Goal: Task Accomplishment & Management: Use online tool/utility

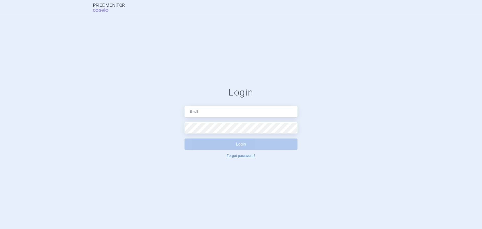
click at [227, 112] on input "text" at bounding box center [240, 111] width 113 height 11
type input "[EMAIL_ADDRESS][PERSON_NAME][DOMAIN_NAME]"
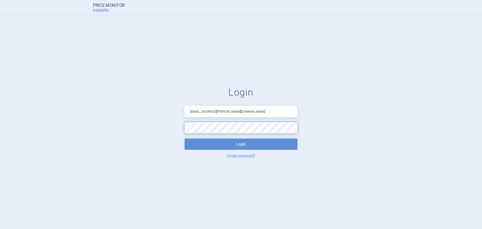
click at [184, 138] on button "Login" at bounding box center [240, 143] width 113 height 11
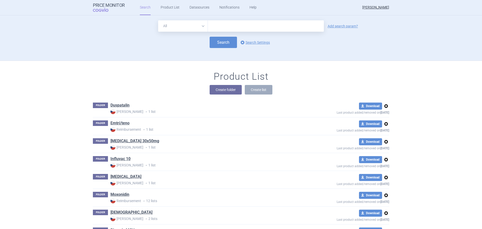
click at [237, 25] on input "text" at bounding box center [266, 25] width 116 height 11
type input "[MEDICAL_DATA] viatris"
click button "Search" at bounding box center [223, 42] width 27 height 11
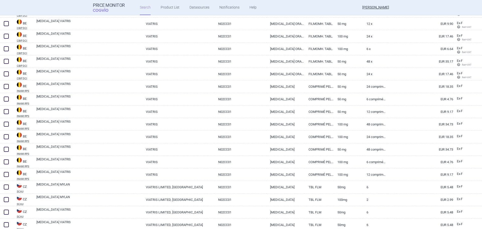
scroll to position [125, 0]
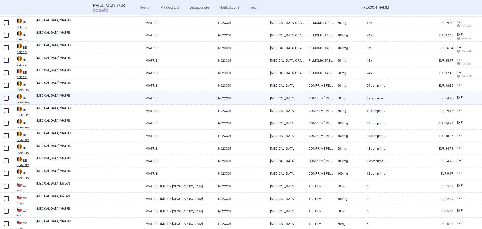
click at [8, 99] on span at bounding box center [6, 97] width 5 height 5
checkbox input "true"
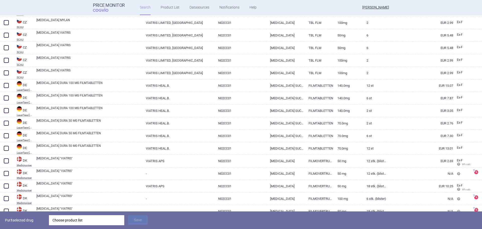
scroll to position [326, 0]
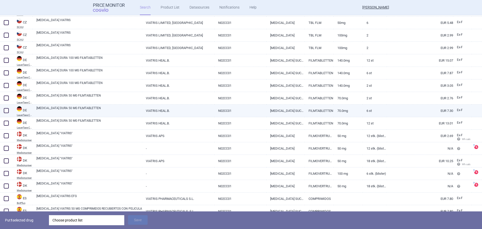
click at [6, 111] on span at bounding box center [6, 110] width 5 height 5
checkbox input "true"
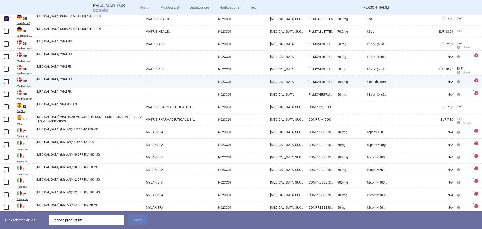
scroll to position [427, 0]
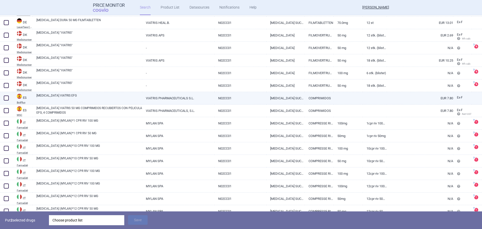
click at [59, 98] on link "[MEDICAL_DATA] VIATRIS EFG" at bounding box center [89, 97] width 106 height 9
select select "EUR"
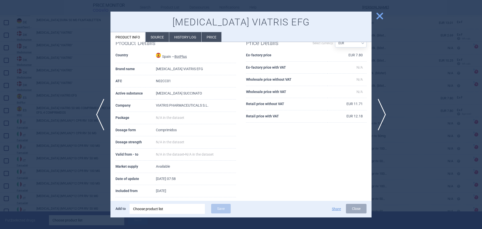
scroll to position [19, 0]
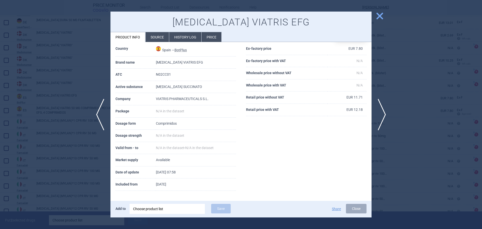
drag, startPoint x: 380, startPoint y: 15, endPoint x: 349, endPoint y: 17, distance: 30.7
click at [351, 17] on div "close [MEDICAL_DATA] VIATRIS EFG Product info Source History log Price Product …" at bounding box center [240, 115] width 261 height 206
click at [381, 15] on span "close" at bounding box center [379, 16] width 9 height 9
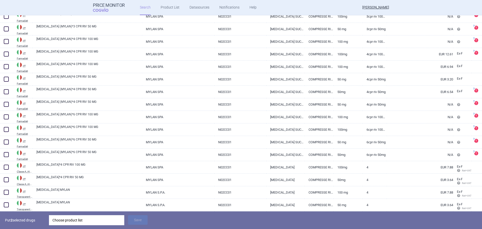
scroll to position [828, 0]
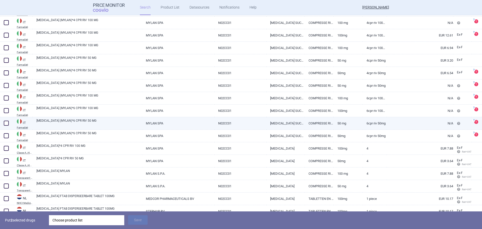
click at [5, 122] on span at bounding box center [6, 122] width 5 height 5
checkbox input "true"
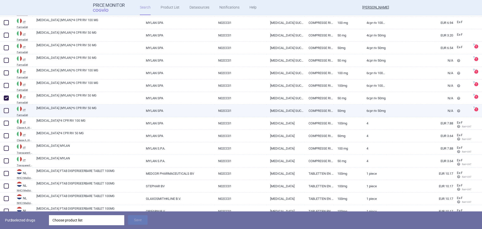
click at [7, 109] on span at bounding box center [6, 110] width 5 height 5
checkbox input "true"
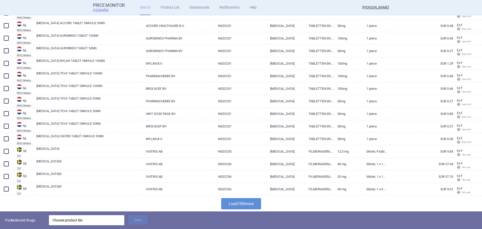
scroll to position [1164, 0]
click at [244, 202] on button "Load 100 more" at bounding box center [241, 202] width 40 height 11
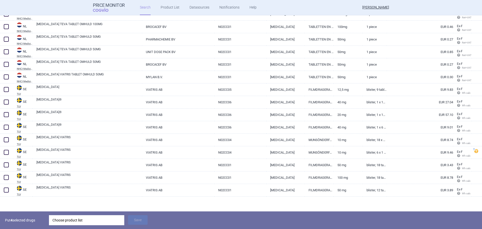
scroll to position [1227, 0]
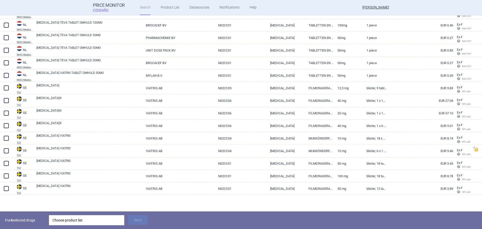
click at [91, 219] on div "Choose product list" at bounding box center [86, 220] width 68 height 10
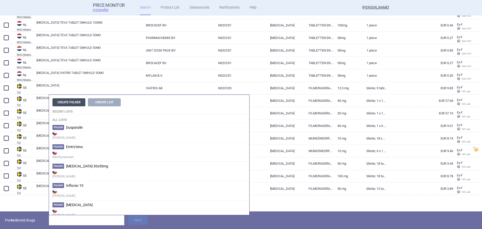
click at [69, 102] on button "Create Folder" at bounding box center [68, 102] width 33 height 8
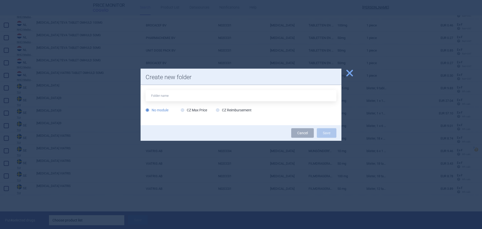
click at [163, 96] on input "text" at bounding box center [241, 95] width 191 height 11
type input "[MEDICAL_DATA]_6x50"
click at [196, 110] on label "CZ Max Price" at bounding box center [194, 109] width 26 height 5
click at [186, 110] on input "CZ Max Price" at bounding box center [183, 110] width 5 height 5
radio input "true"
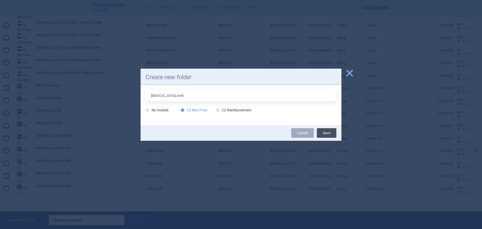
click at [332, 134] on button "Save" at bounding box center [327, 133] width 20 height 10
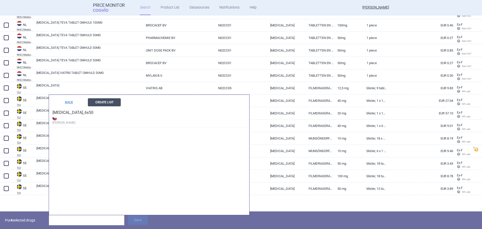
click at [99, 103] on button "Create List" at bounding box center [104, 102] width 33 height 8
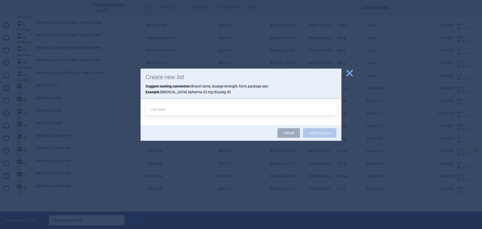
click at [175, 108] on input "text" at bounding box center [241, 109] width 191 height 11
type input "Sumatripútan_6x50"
click at [328, 134] on button "Add Products" at bounding box center [319, 133] width 33 height 10
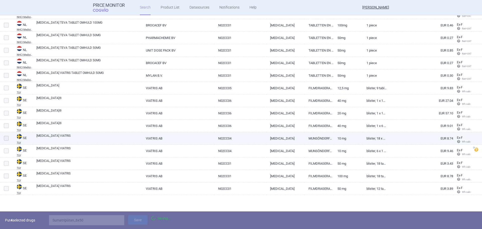
scroll to position [1210, 0]
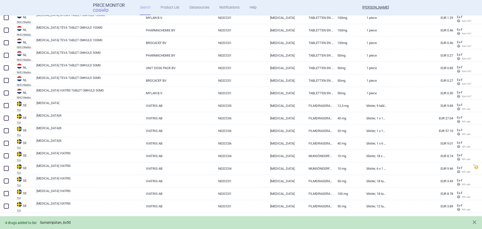
click at [52, 221] on link "Sumatripútan_6x50" at bounding box center [55, 222] width 31 height 4
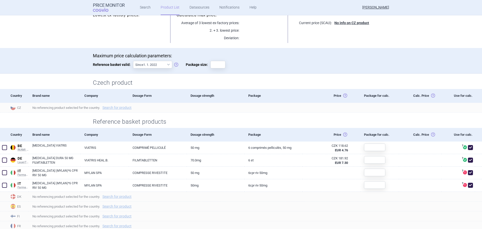
scroll to position [100, 0]
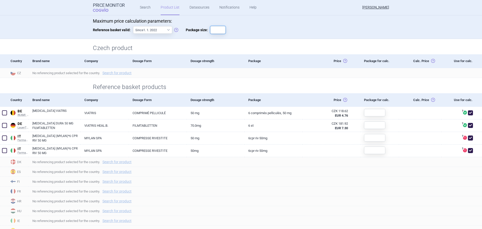
click at [216, 28] on input "Package size:" at bounding box center [217, 30] width 15 height 8
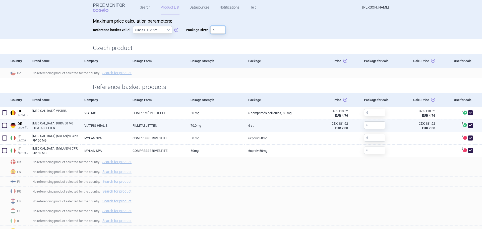
type input "6"
click at [468, 125] on span at bounding box center [470, 125] width 5 height 5
checkbox input "false"
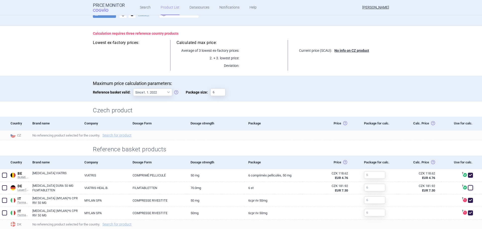
scroll to position [37, 0]
click at [121, 137] on link "Search for product" at bounding box center [116, 136] width 29 height 4
select select "country"
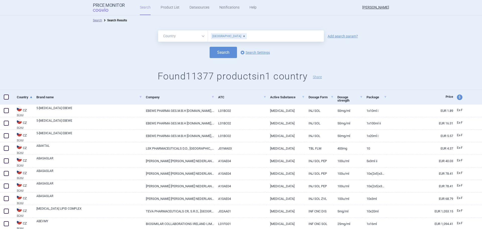
click at [234, 36] on div "[GEOGRAPHIC_DATA]" at bounding box center [229, 36] width 36 height 6
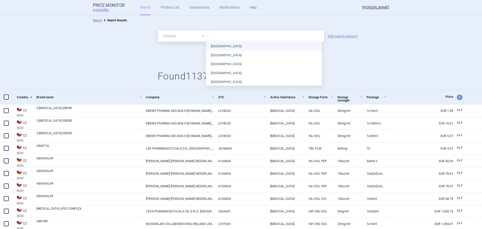
click at [392, 34] on div "All Brand Name ATC Company Active Substance Country Newer than Add search param?" at bounding box center [241, 35] width 482 height 11
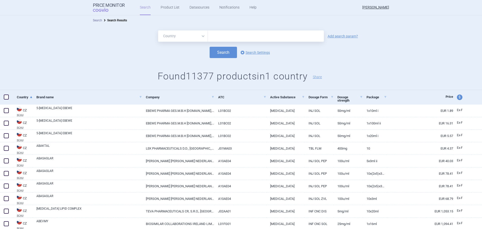
click at [95, 21] on link "Search" at bounding box center [97, 21] width 9 height 4
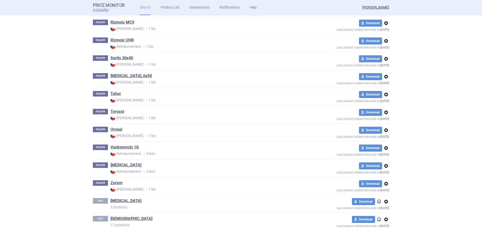
scroll to position [195, 0]
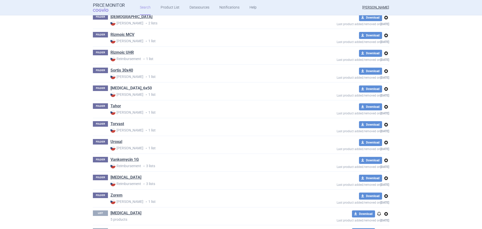
click at [134, 89] on link "[MEDICAL_DATA]_6x50" at bounding box center [130, 88] width 41 height 6
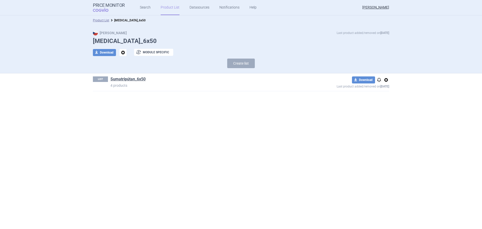
click at [388, 81] on span "options" at bounding box center [386, 80] width 6 height 6
click at [388, 99] on button "Rename" at bounding box center [386, 99] width 16 height 7
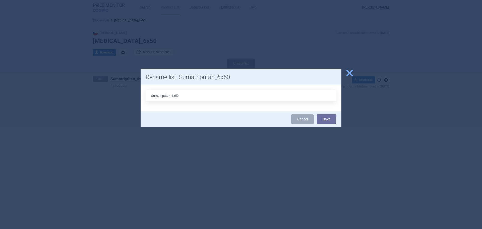
click at [166, 95] on input "Sumatripútan_6x50" at bounding box center [241, 95] width 191 height 11
type input "[MEDICAL_DATA]_6x50"
click at [328, 121] on button "Save" at bounding box center [327, 119] width 20 height 10
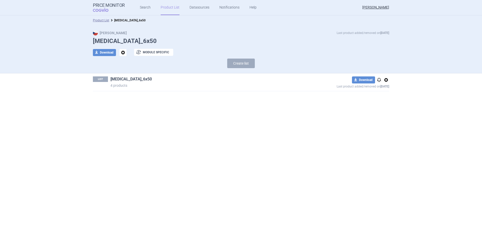
click at [127, 79] on link "[MEDICAL_DATA]_6x50" at bounding box center [130, 79] width 41 height 6
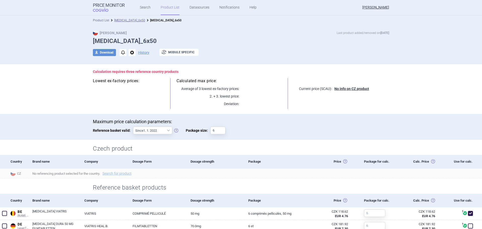
click at [97, 20] on link "Product List" at bounding box center [101, 21] width 16 height 4
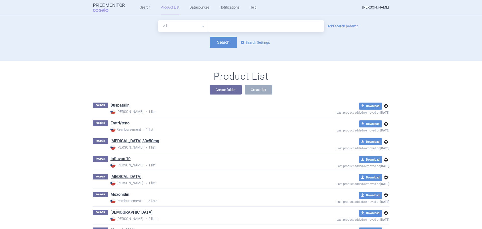
click at [244, 28] on input "text" at bounding box center [266, 25] width 116 height 11
type input "[MEDICAL_DATA] viatris"
click at [216, 45] on button "Search" at bounding box center [223, 42] width 27 height 11
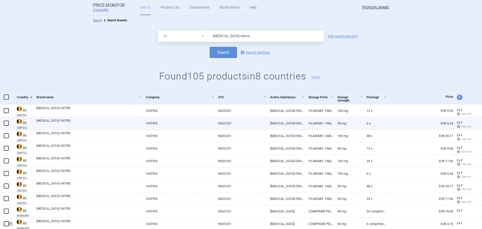
click at [7, 123] on span at bounding box center [6, 122] width 5 height 5
checkbox input "true"
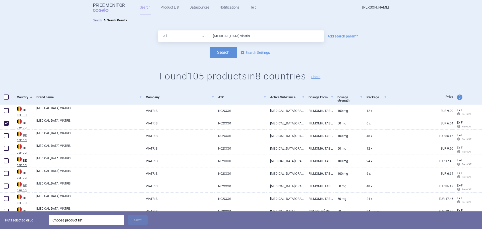
click at [70, 221] on div "Choose product list" at bounding box center [86, 220] width 68 height 10
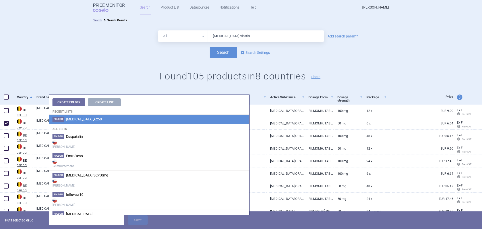
click at [79, 122] on li "Folder [MEDICAL_DATA]_6x50" at bounding box center [149, 118] width 200 height 9
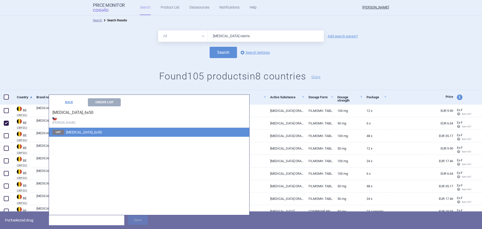
click at [76, 130] on span "[MEDICAL_DATA]_6x50" at bounding box center [84, 132] width 36 height 4
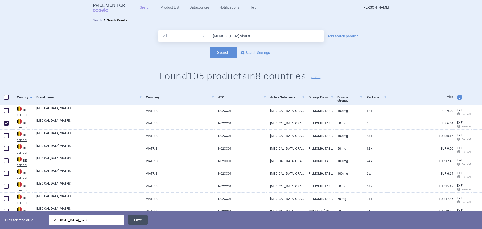
click at [144, 221] on button "Save" at bounding box center [138, 220] width 20 height 10
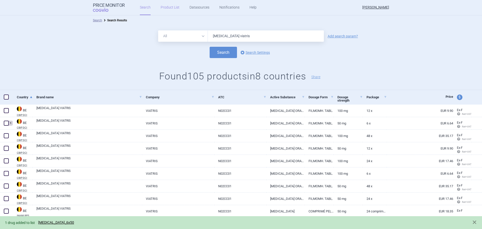
click at [161, 7] on link "Product List" at bounding box center [170, 7] width 19 height 15
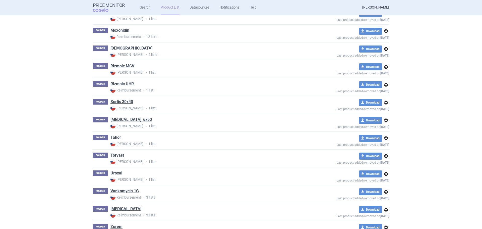
scroll to position [171, 0]
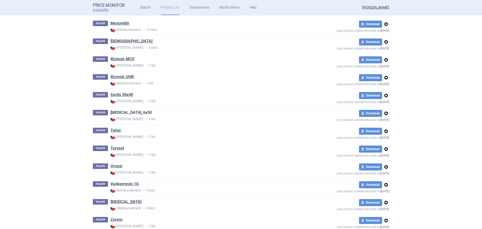
click at [131, 110] on link "[MEDICAL_DATA]_6x50" at bounding box center [130, 113] width 41 height 6
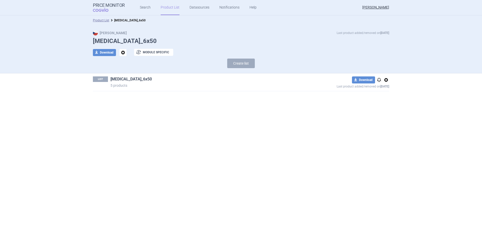
click at [127, 77] on link "[MEDICAL_DATA]_6x50" at bounding box center [130, 79] width 41 height 6
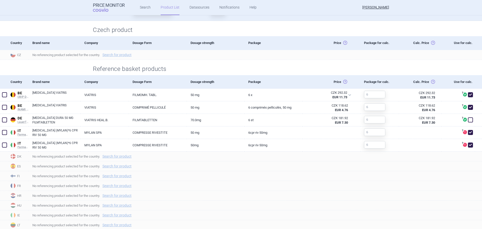
scroll to position [125, 0]
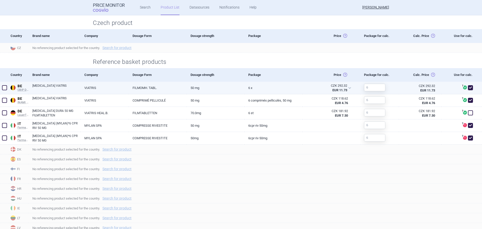
click at [56, 88] on link "[MEDICAL_DATA] VIATRIS" at bounding box center [56, 87] width 48 height 9
select select "EUR"
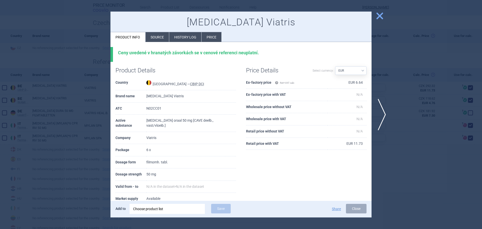
click at [377, 15] on span "close" at bounding box center [379, 16] width 9 height 9
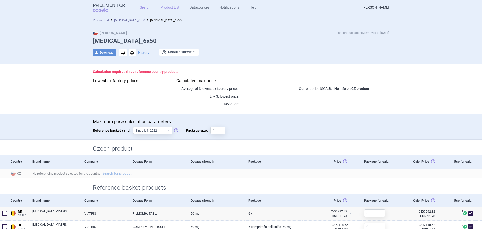
click at [143, 11] on link "Search" at bounding box center [145, 7] width 11 height 15
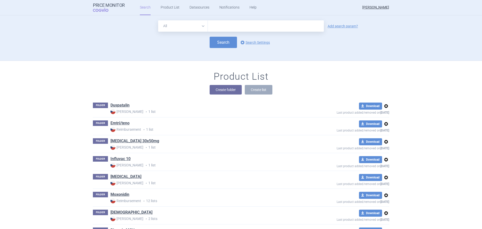
click at [214, 25] on input "text" at bounding box center [266, 25] width 116 height 11
type input "[MEDICAL_DATA] viatris"
click at [224, 43] on button "Search" at bounding box center [223, 42] width 27 height 11
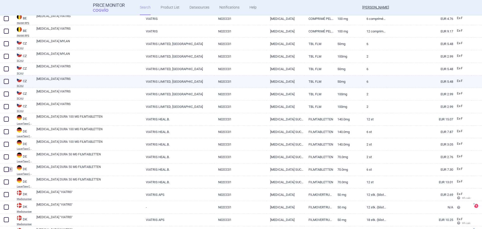
scroll to position [276, 0]
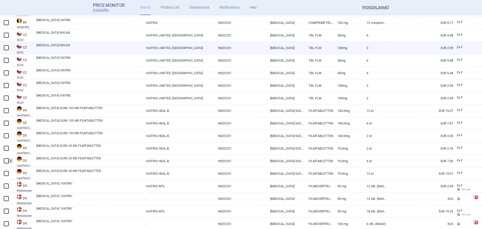
click at [6, 47] on span at bounding box center [6, 47] width 5 height 5
checkbox input "true"
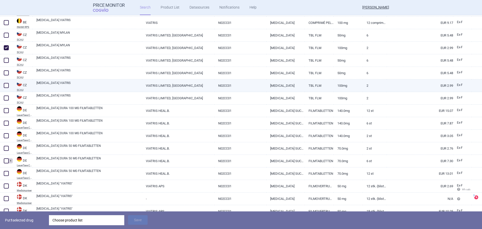
click at [7, 85] on span at bounding box center [6, 85] width 5 height 5
checkbox input "true"
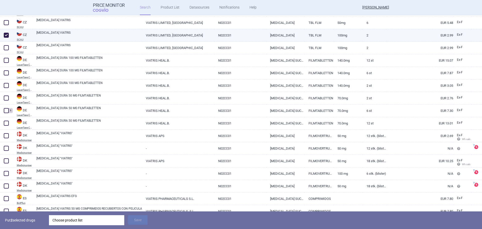
scroll to position [351, 0]
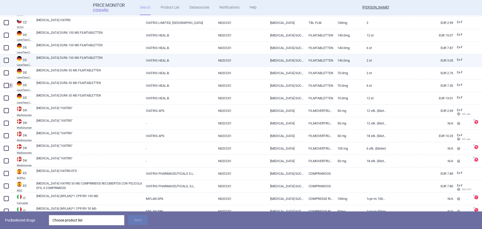
click at [7, 59] on span at bounding box center [6, 60] width 5 height 5
checkbox input "true"
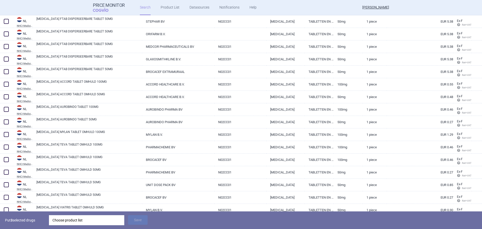
scroll to position [1104, 0]
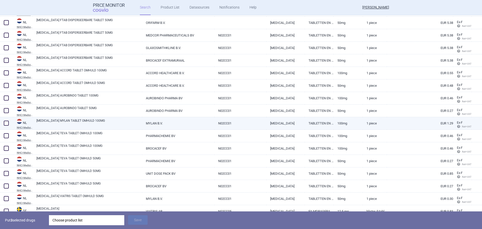
click at [49, 122] on link "[MEDICAL_DATA] MYLAN TABLET OMHULD 100MG" at bounding box center [89, 122] width 106 height 9
select select "EUR"
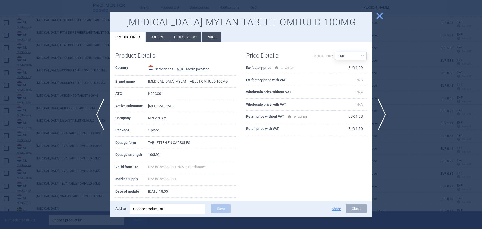
click at [378, 15] on span "close" at bounding box center [379, 16] width 9 height 9
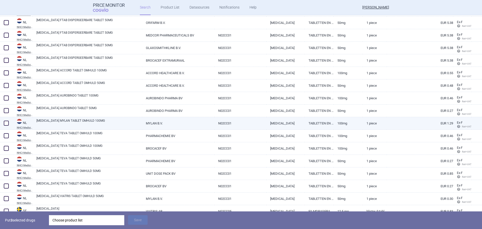
click at [9, 123] on span at bounding box center [6, 122] width 5 height 5
checkbox input "true"
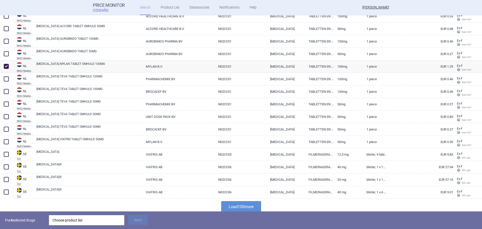
scroll to position [1164, 0]
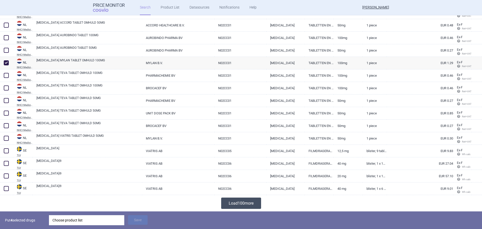
click at [258, 207] on button "Load 100 more" at bounding box center [241, 202] width 40 height 11
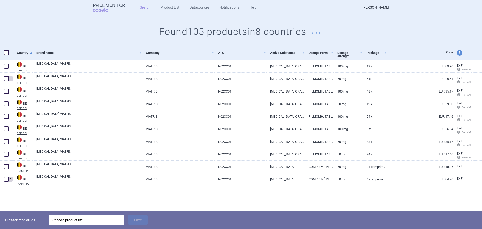
scroll to position [0, 0]
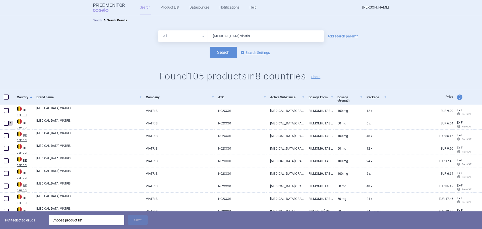
click at [105, 219] on div "Choose product list" at bounding box center [86, 220] width 68 height 10
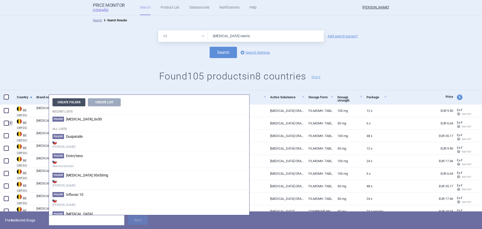
click at [74, 102] on button "Create Folder" at bounding box center [68, 102] width 33 height 8
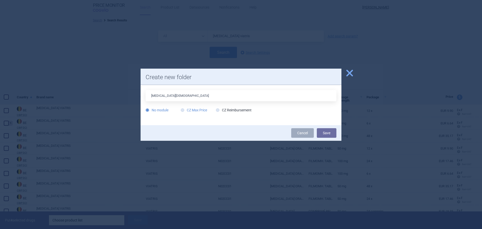
type input "[MEDICAL_DATA][DEMOGRAPHIC_DATA]"
click at [196, 110] on label "CZ Max Price" at bounding box center [194, 109] width 26 height 5
click at [186, 110] on input "CZ Max Price" at bounding box center [183, 110] width 5 height 5
radio input "true"
click at [325, 131] on button "Save" at bounding box center [327, 133] width 20 height 10
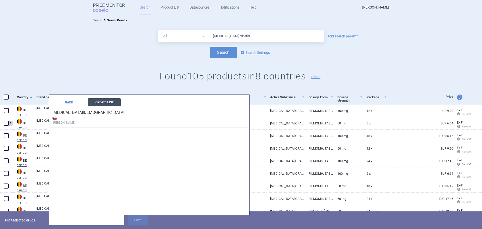
click at [105, 103] on button "Create List" at bounding box center [104, 102] width 33 height 8
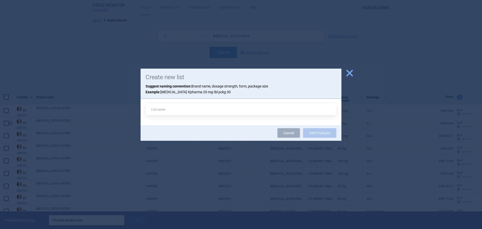
click at [163, 112] on input "text" at bounding box center [241, 109] width 191 height 11
type input "[MEDICAL_DATA][DEMOGRAPHIC_DATA]"
click at [327, 131] on button "Add Products" at bounding box center [319, 133] width 33 height 10
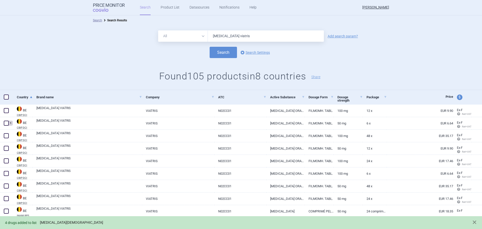
click at [58, 222] on link "[MEDICAL_DATA][DEMOGRAPHIC_DATA]" at bounding box center [71, 222] width 63 height 4
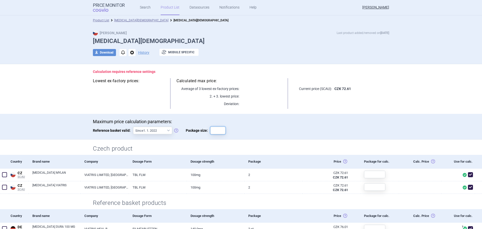
click at [215, 128] on input "Package size:" at bounding box center [217, 130] width 15 height 8
type input "2"
click at [285, 133] on div "Maximum price calculation parameters: Reference basket valid: Since 1. 1. 2022 …" at bounding box center [241, 129] width 296 height 21
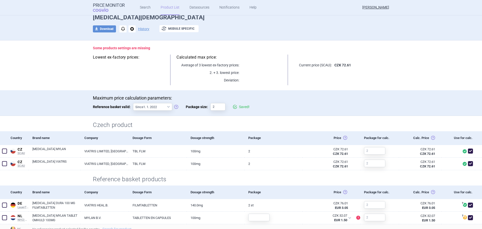
scroll to position [75, 0]
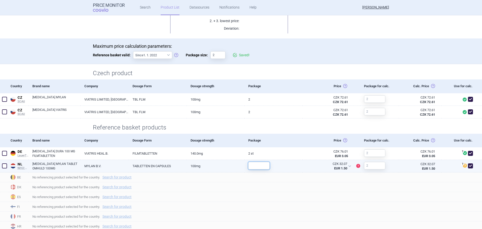
click at [259, 167] on input "text" at bounding box center [258, 166] width 21 height 8
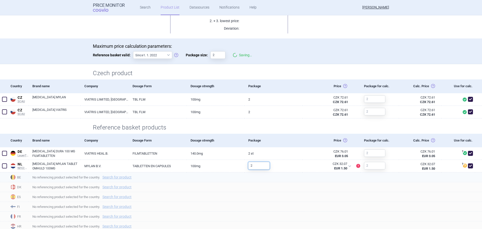
type input "2"
click at [274, 178] on span "No referencing product selected for the country. Search for product" at bounding box center [256, 177] width 449 height 6
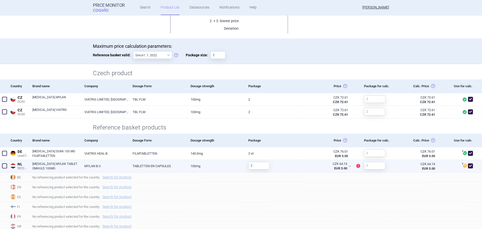
click at [388, 167] on div at bounding box center [379, 166] width 39 height 13
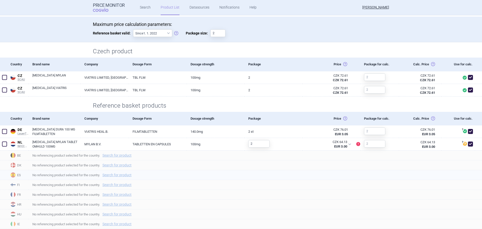
scroll to position [113, 0]
